Goal: Task Accomplishment & Management: Use online tool/utility

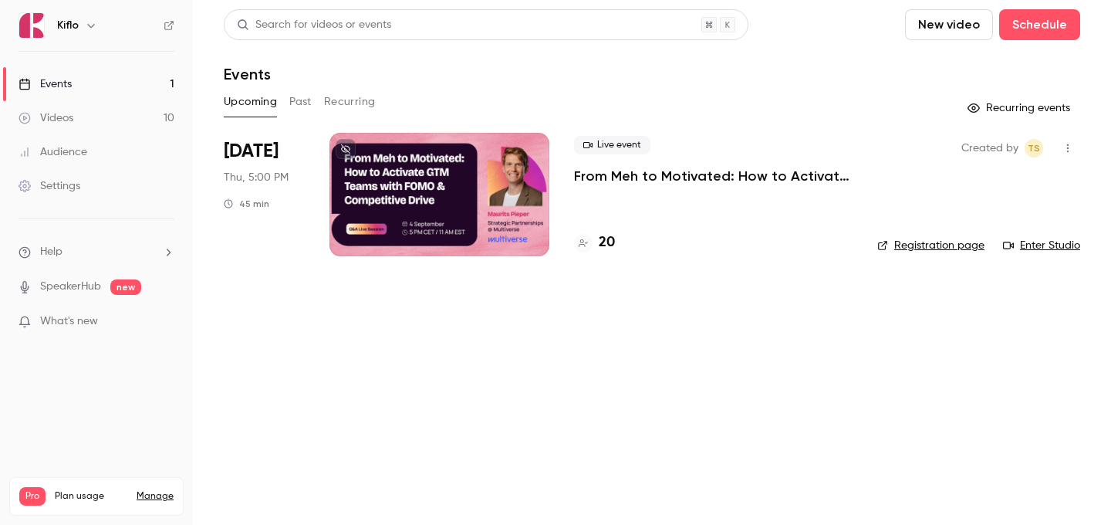
click at [87, 83] on link "Events 1" at bounding box center [96, 84] width 193 height 34
click at [603, 238] on h4 "20" at bounding box center [607, 242] width 16 height 21
click at [464, 181] on div at bounding box center [440, 194] width 220 height 123
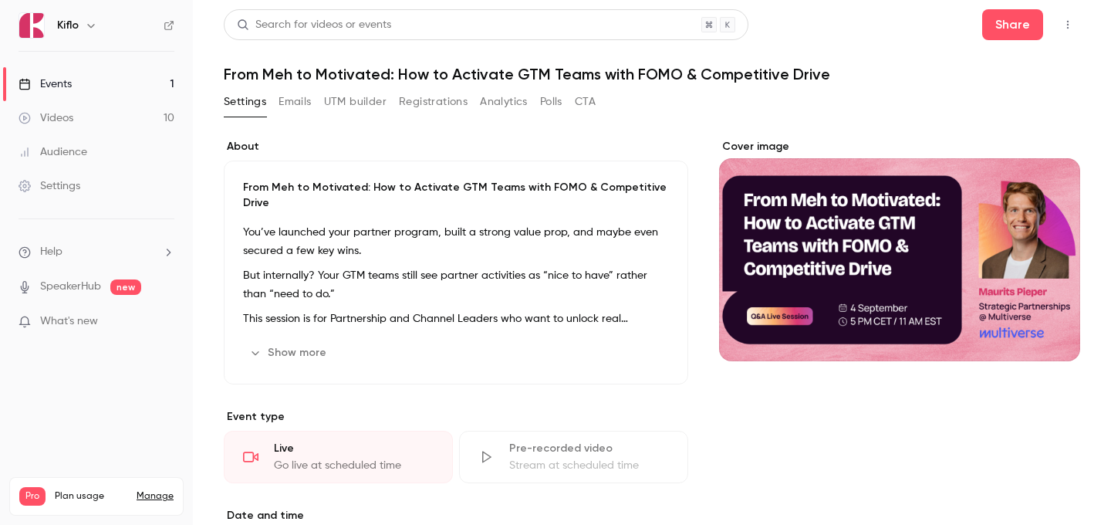
scroll to position [11, 0]
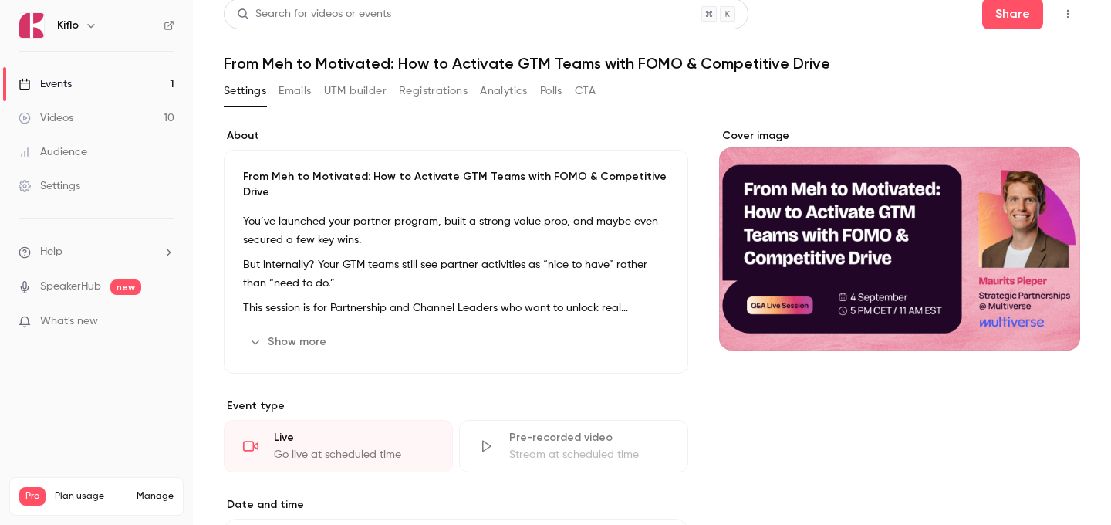
click at [309, 330] on button "Show more" at bounding box center [289, 342] width 93 height 25
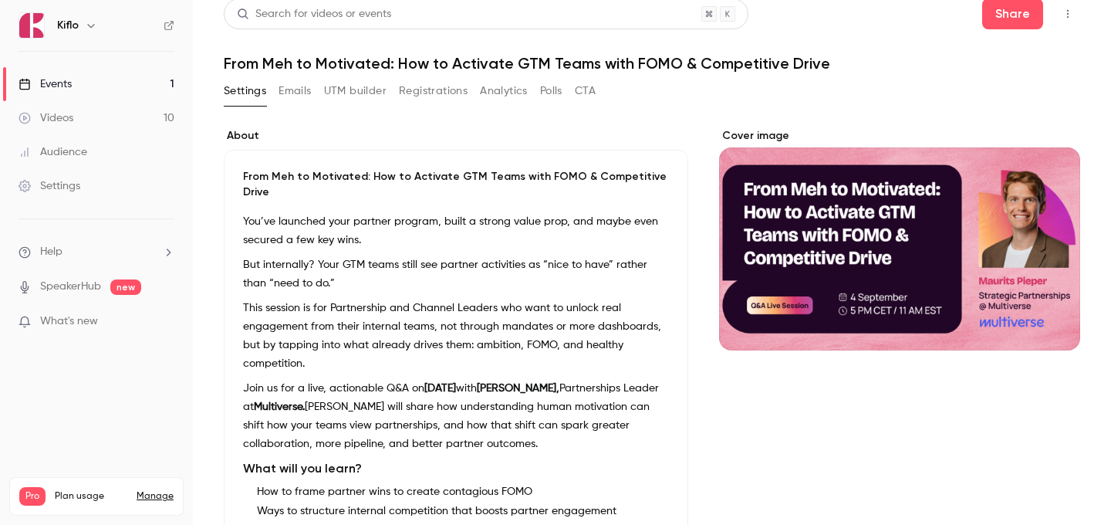
click at [349, 320] on p "This session is for Partnership and Channel Leaders who want to unlock real eng…" at bounding box center [456, 336] width 426 height 74
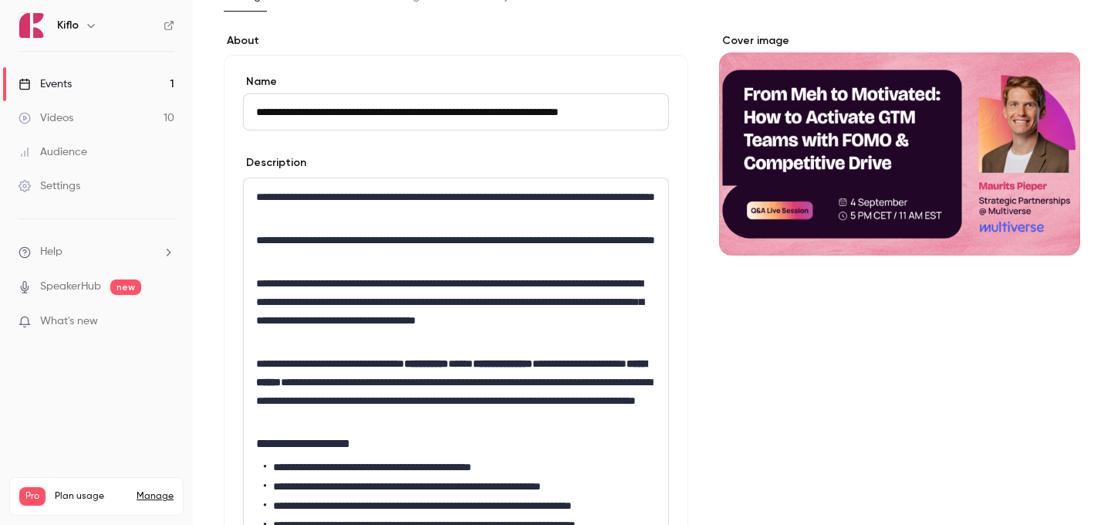
scroll to position [0, 0]
click at [107, 108] on link "Videos 10" at bounding box center [96, 118] width 193 height 34
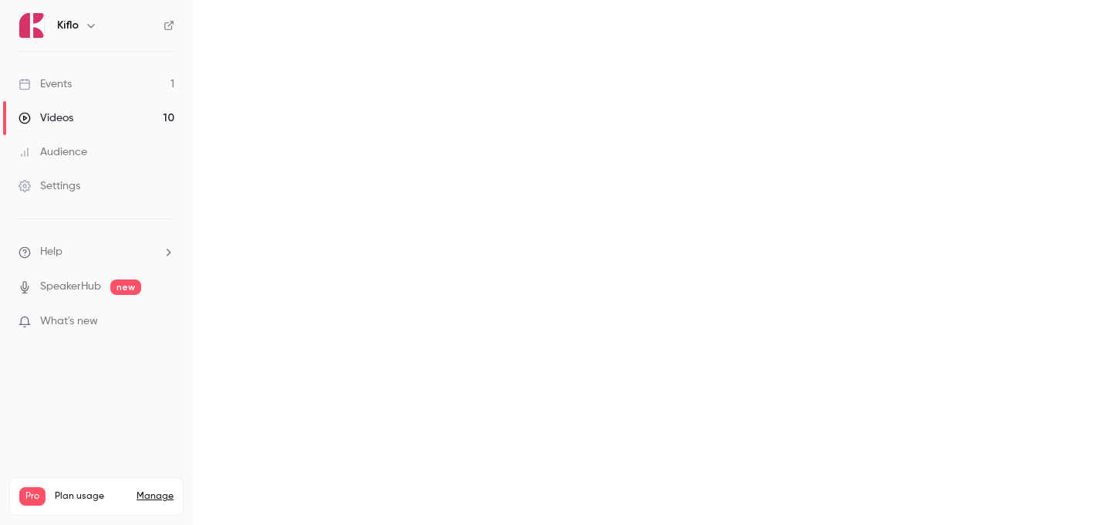
click at [104, 87] on link "Events 1" at bounding box center [96, 84] width 193 height 34
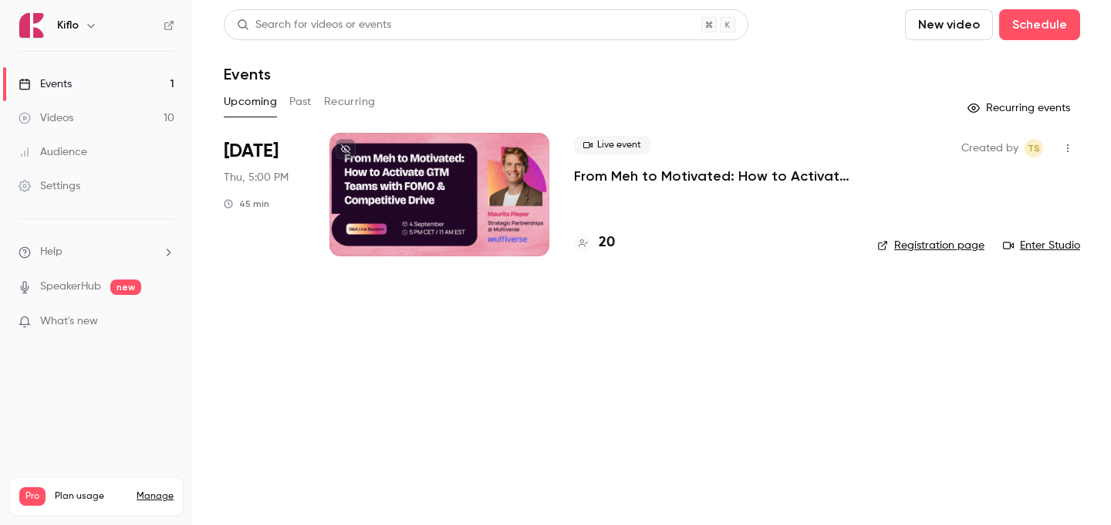
click at [104, 87] on link "Events 1" at bounding box center [96, 84] width 193 height 34
click at [566, 289] on main "Search for videos or events New video Schedule Events Upcoming Past Recurring R…" at bounding box center [652, 262] width 918 height 525
click at [499, 232] on div at bounding box center [440, 194] width 220 height 123
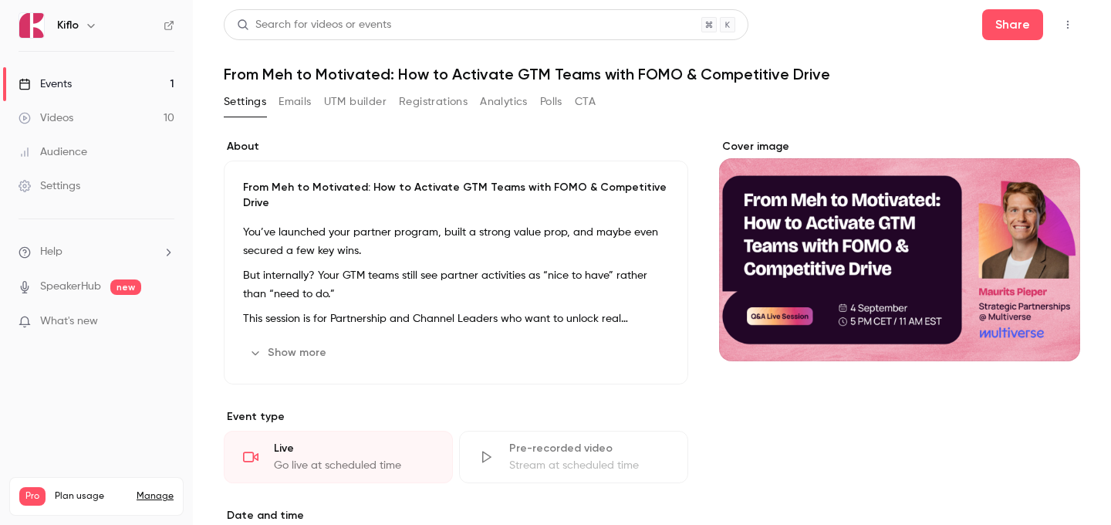
click at [374, 95] on button "UTM builder" at bounding box center [355, 102] width 63 height 25
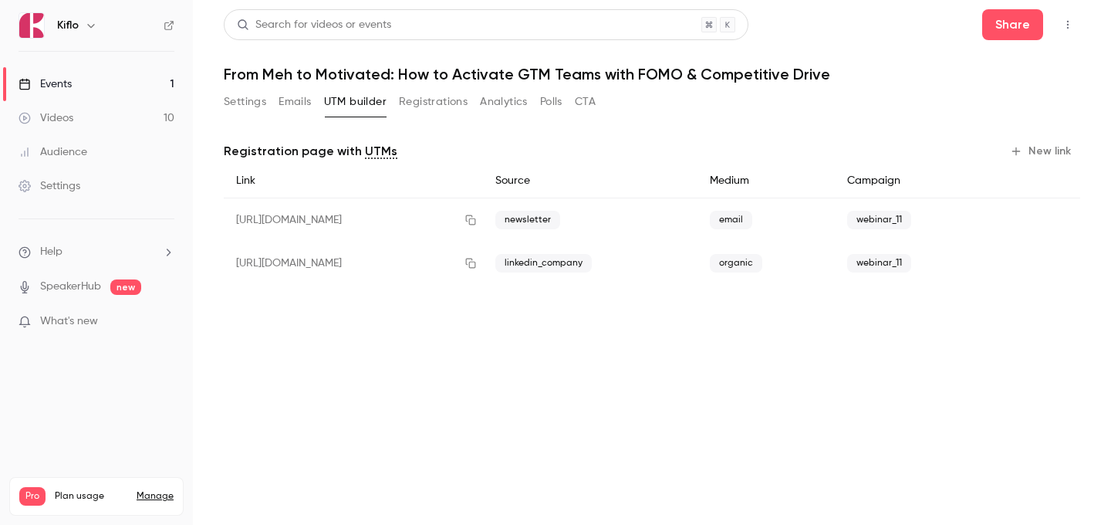
click at [1039, 157] on button "New link" at bounding box center [1042, 151] width 76 height 25
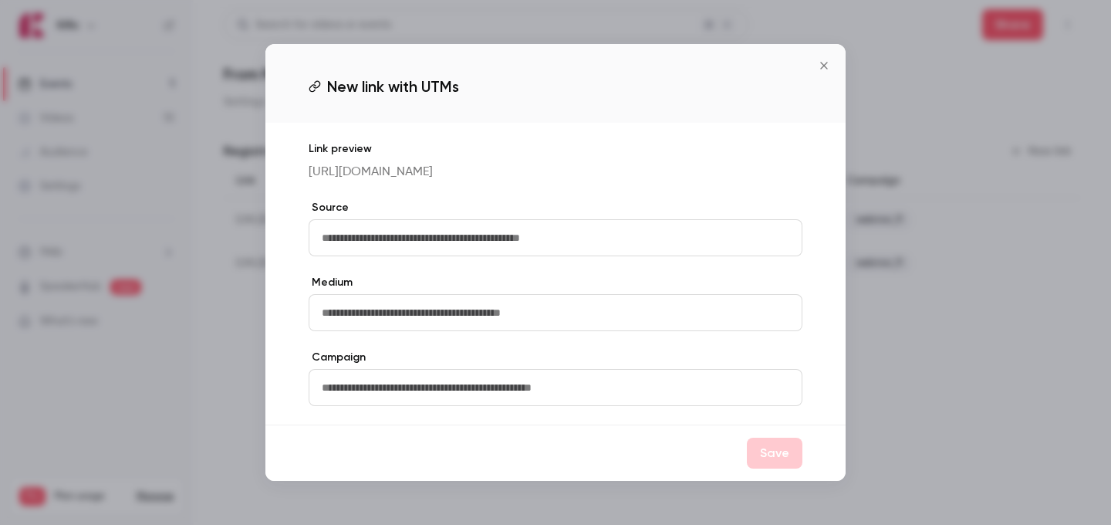
click at [570, 230] on input "text" at bounding box center [556, 237] width 494 height 37
type input "*******"
click at [542, 320] on input "text" at bounding box center [556, 312] width 494 height 37
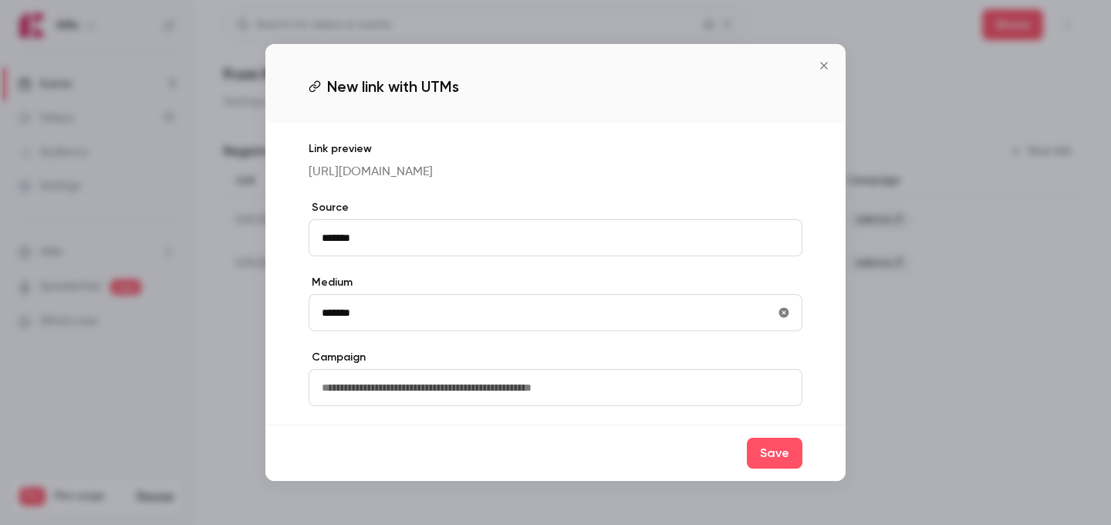
type input "*******"
click at [519, 397] on input "text" at bounding box center [556, 387] width 494 height 37
type input "**********"
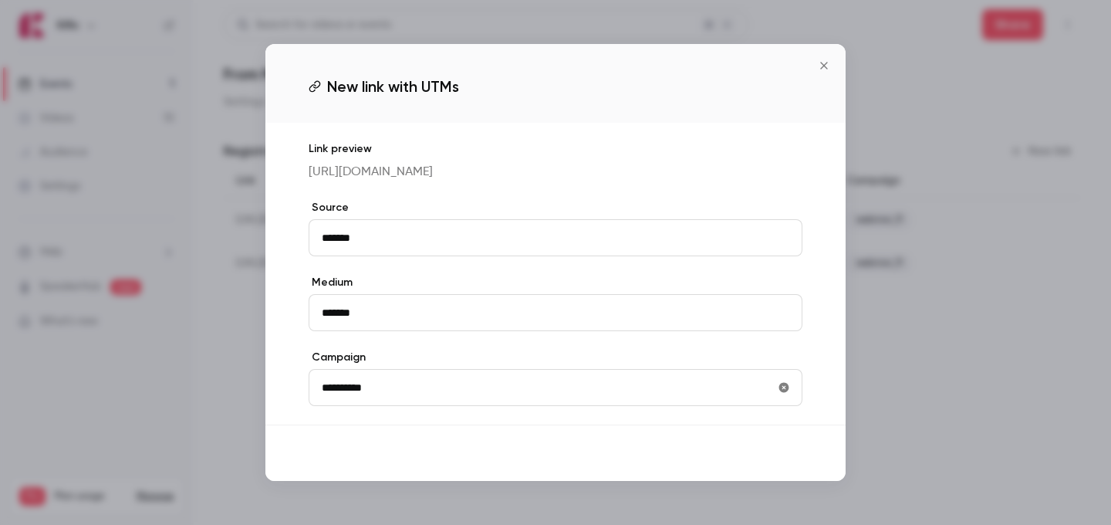
click at [787, 463] on button "Save" at bounding box center [775, 453] width 56 height 31
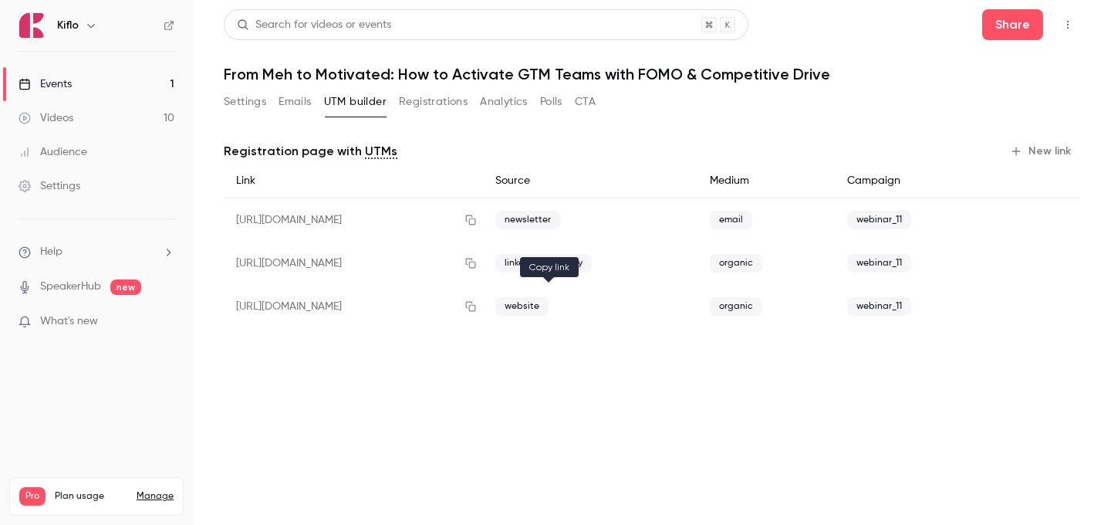
click at [477, 309] on icon "button" at bounding box center [471, 306] width 12 height 11
click at [120, 86] on link "Events 1" at bounding box center [96, 84] width 193 height 34
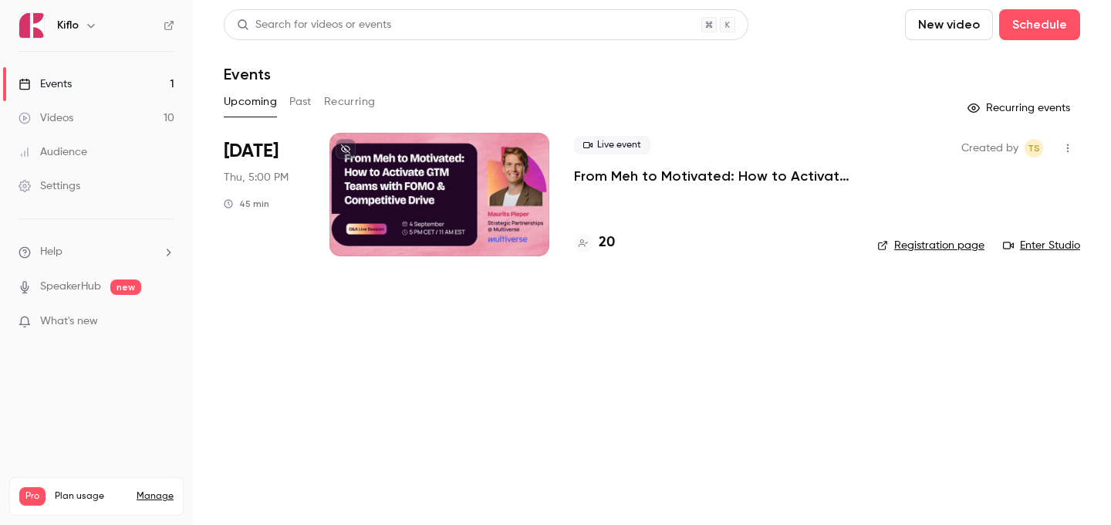
click at [470, 211] on div at bounding box center [440, 194] width 220 height 123
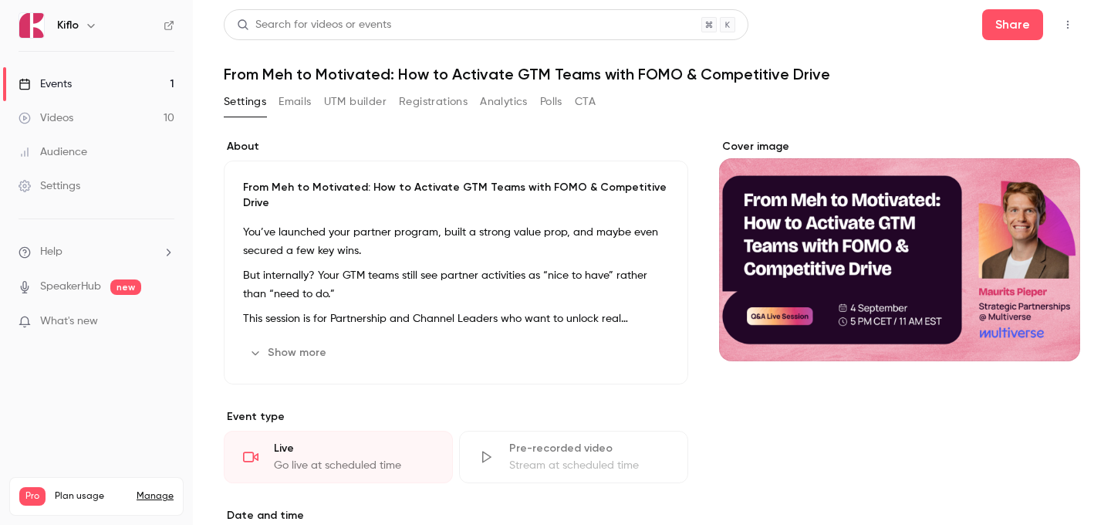
click at [358, 78] on h1 "From Meh to Motivated: How to Activate GTM Teams with FOMO & Competitive Drive" at bounding box center [652, 74] width 857 height 19
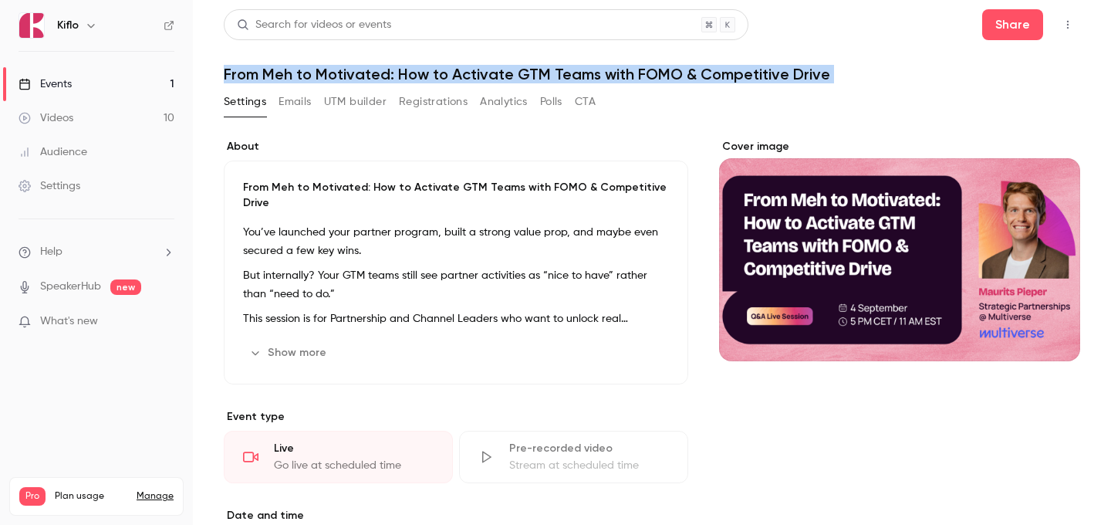
click at [358, 78] on h1 "From Meh to Motivated: How to Activate GTM Teams with FOMO & Competitive Drive" at bounding box center [652, 74] width 857 height 19
copy div "From Meh to Motivated: How to Activate GTM Teams with FOMO & Competitive Drive …"
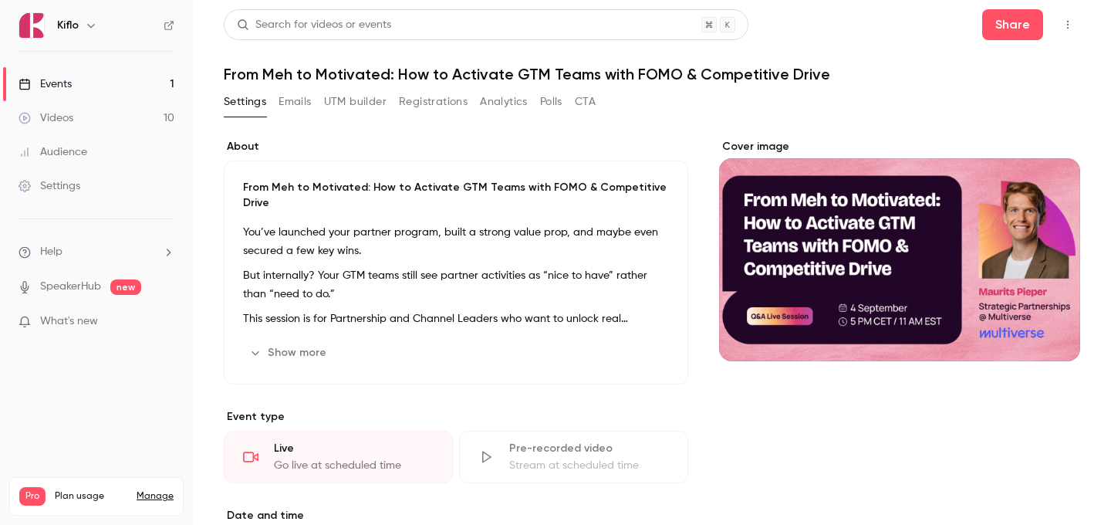
click at [245, 354] on div "From Meh to Motivated: How to Activate GTM Teams with FOMO & Competitive Drive …" at bounding box center [456, 273] width 465 height 224
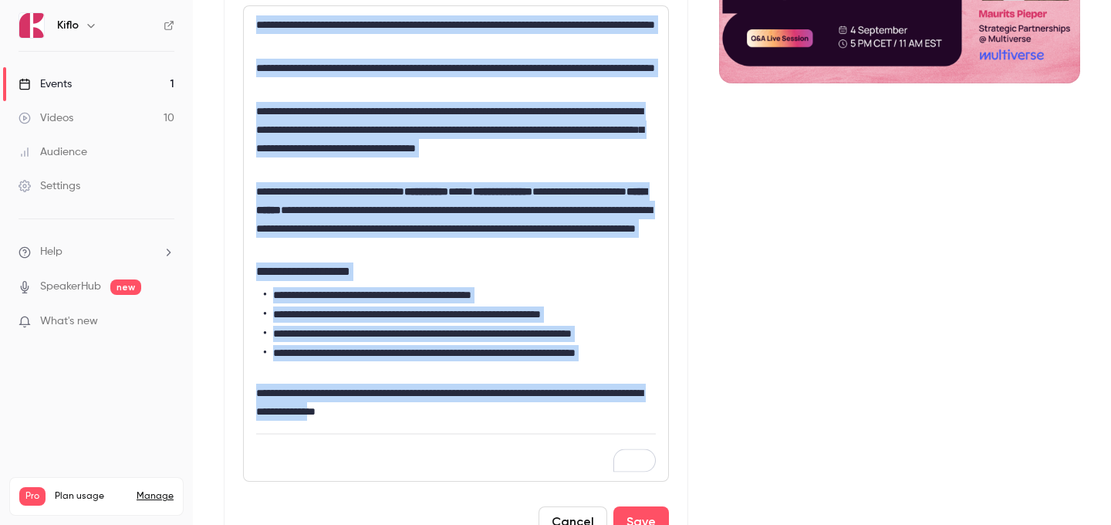
scroll to position [303, 0]
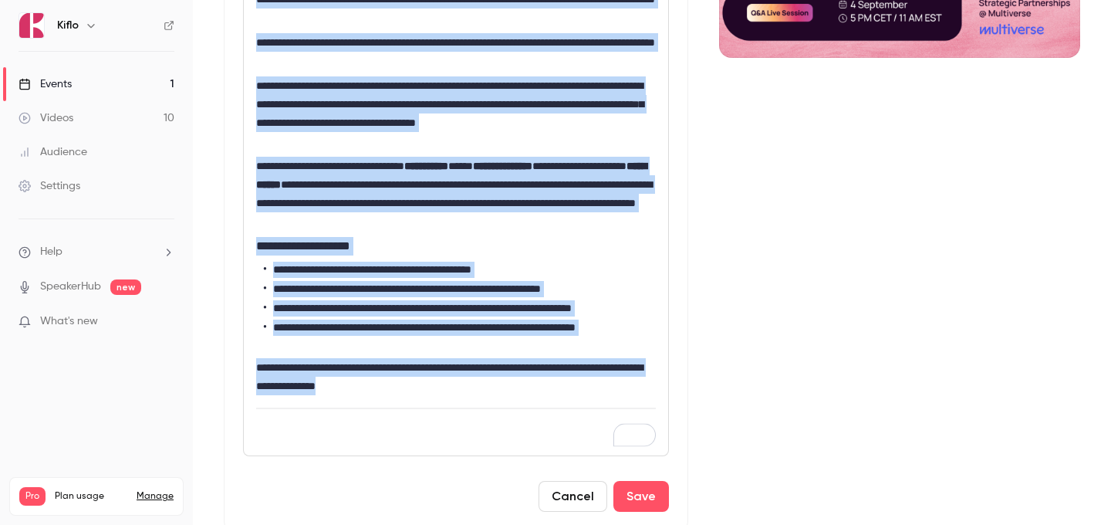
drag, startPoint x: 248, startPoint y: 303, endPoint x: 456, endPoint y: 377, distance: 221.4
click at [456, 377] on div "**********" at bounding box center [456, 218] width 424 height 475
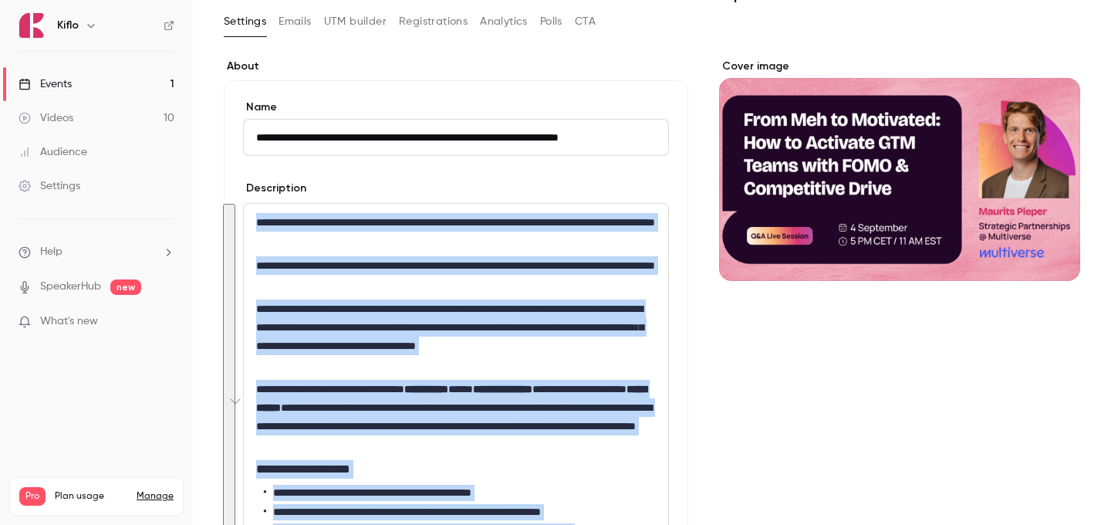
scroll to position [0, 0]
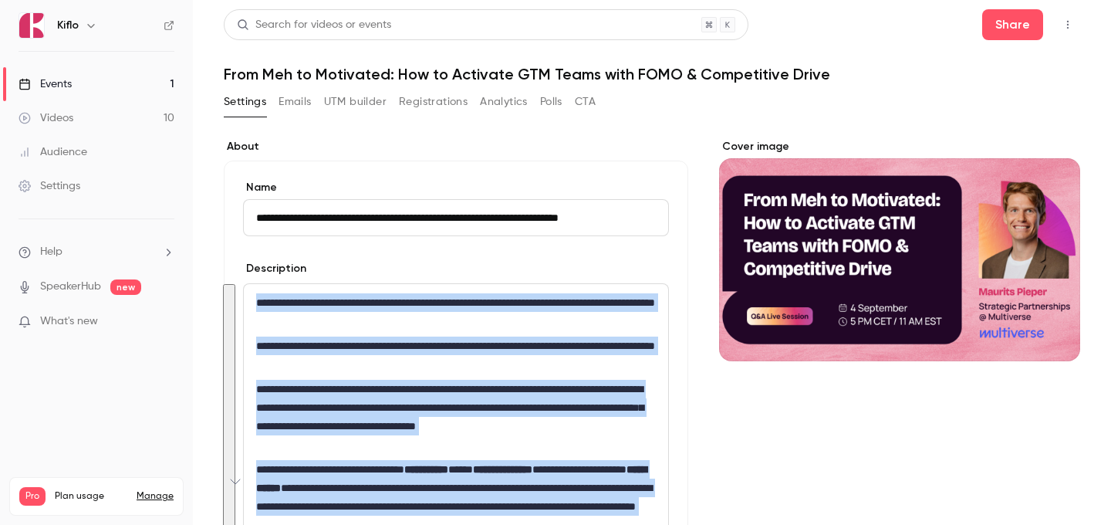
click at [132, 86] on link "Events 1" at bounding box center [96, 84] width 193 height 34
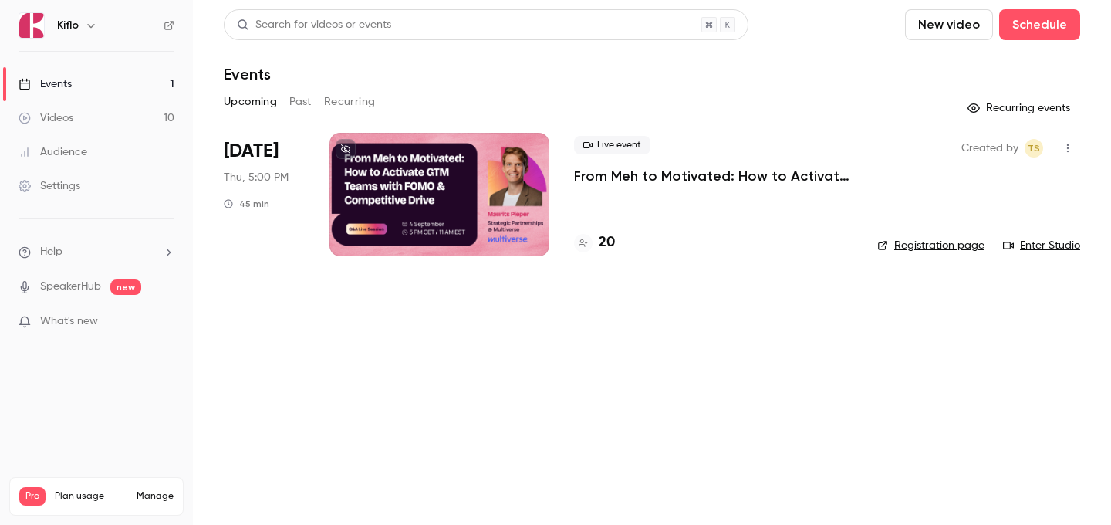
click at [945, 240] on link "Registration page" at bounding box center [930, 245] width 107 height 15
click at [132, 84] on link "Events 1" at bounding box center [96, 84] width 193 height 34
click at [114, 130] on link "Videos 10" at bounding box center [96, 118] width 193 height 34
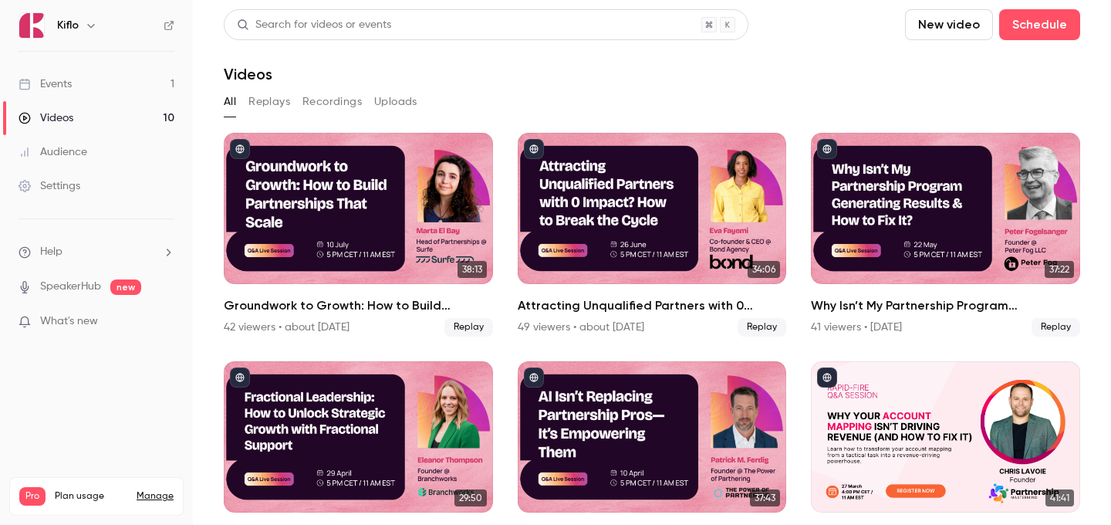
click at [105, 126] on link "Videos 10" at bounding box center [96, 118] width 193 height 34
click at [102, 134] on link "Videos 10" at bounding box center [96, 118] width 193 height 34
click at [101, 136] on link "Audience" at bounding box center [96, 152] width 193 height 34
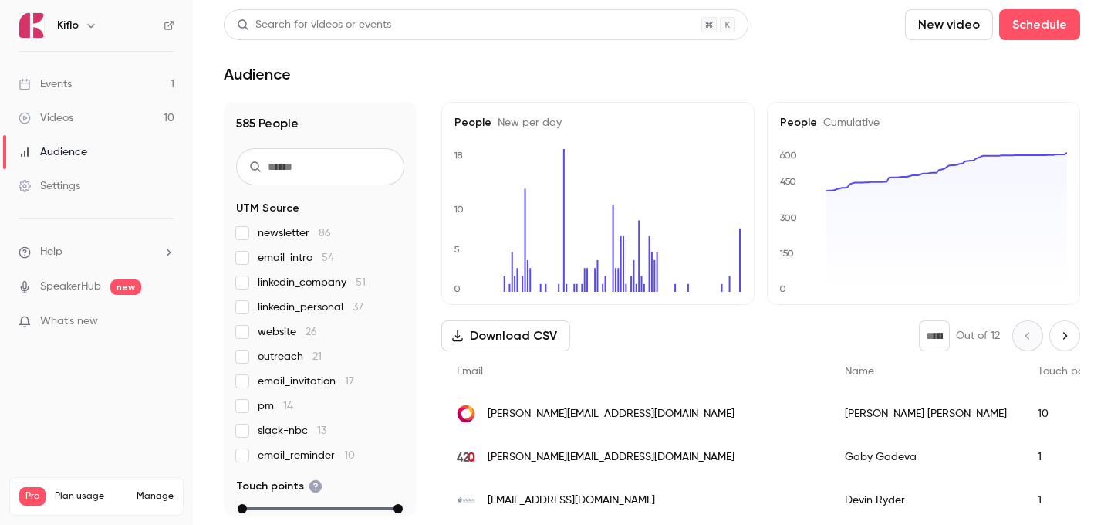
click at [88, 96] on link "Events 1" at bounding box center [96, 84] width 193 height 34
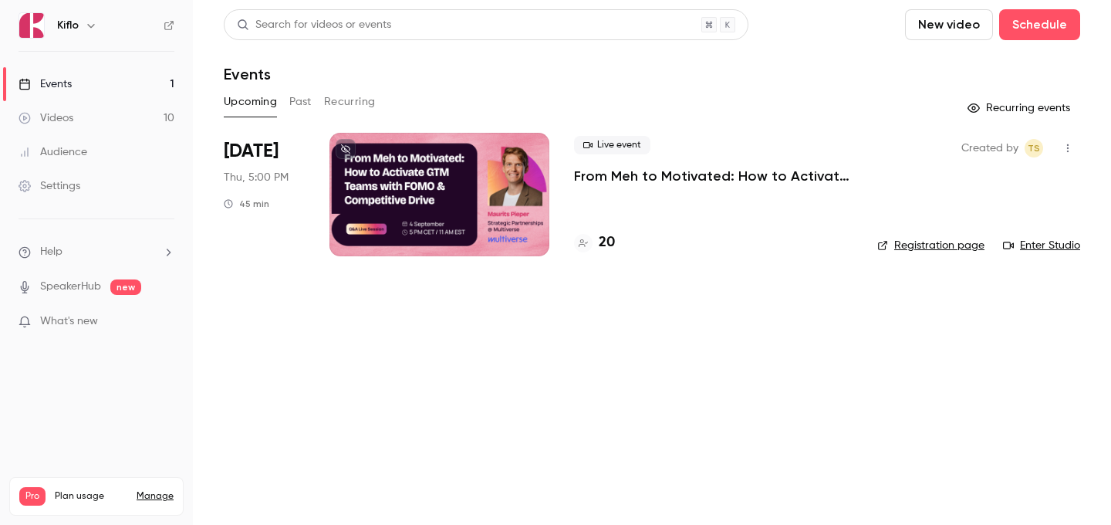
click at [509, 217] on div at bounding box center [440, 194] width 220 height 123
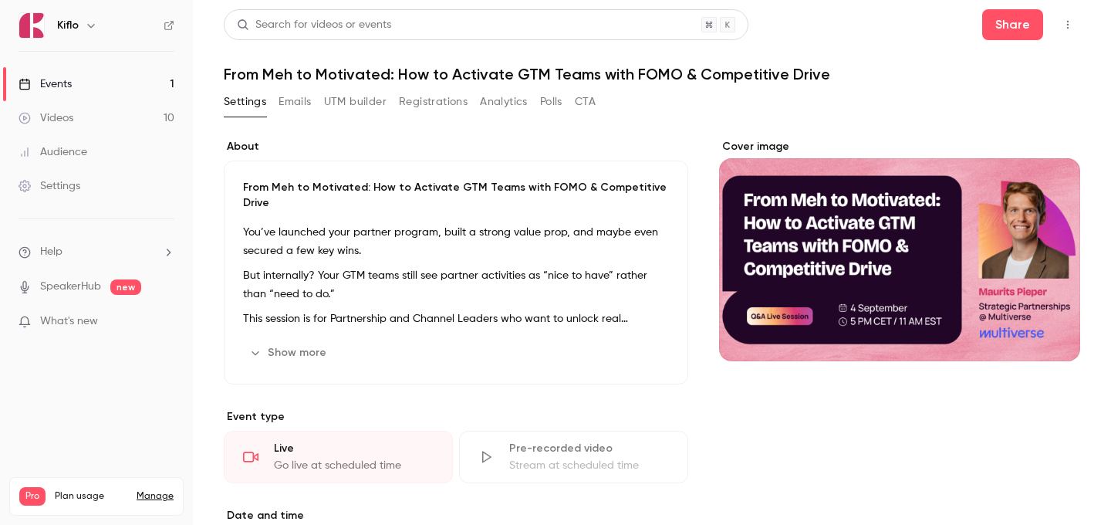
click at [408, 109] on button "Registrations" at bounding box center [433, 102] width 69 height 25
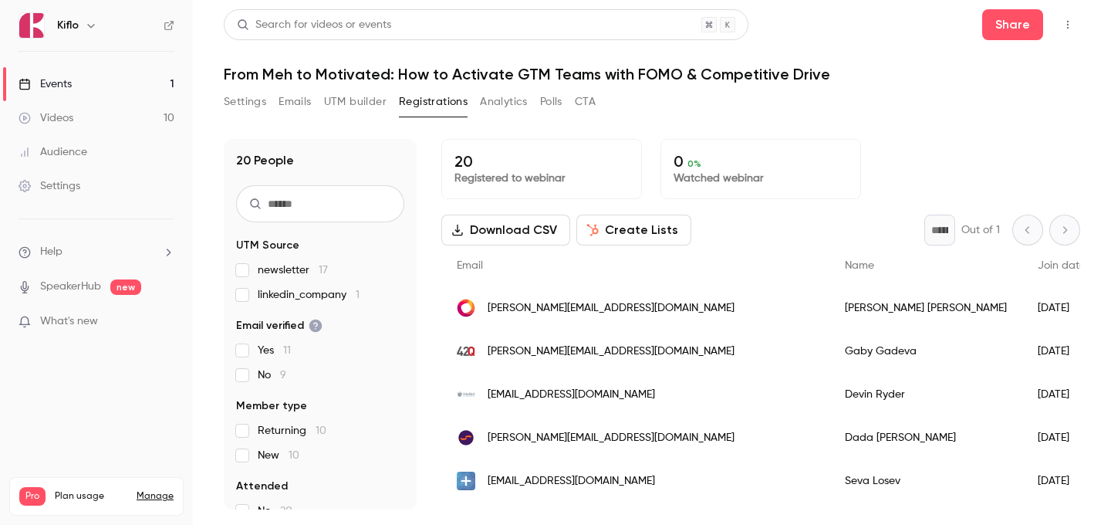
click at [487, 97] on button "Analytics" at bounding box center [504, 102] width 48 height 25
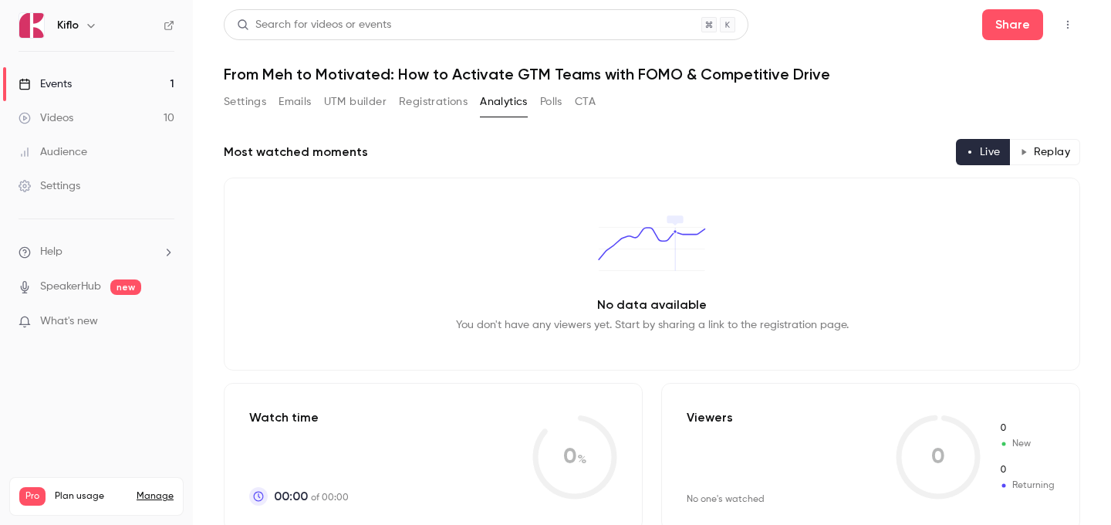
click at [330, 96] on button "UTM builder" at bounding box center [355, 102] width 63 height 25
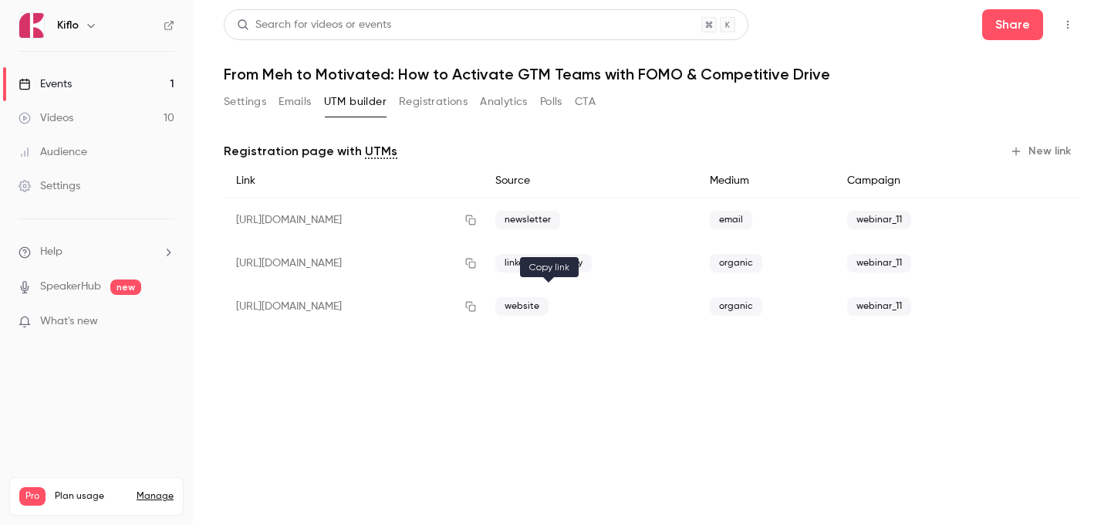
click at [477, 310] on icon "button" at bounding box center [471, 306] width 12 height 11
